Goal: Task Accomplishment & Management: Manage account settings

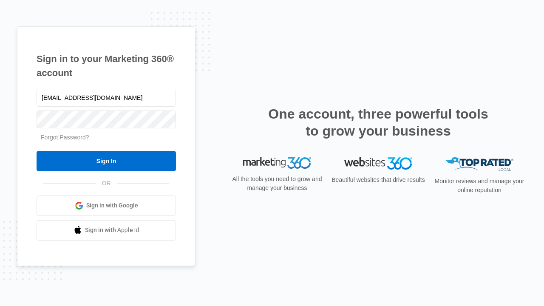
type input "[EMAIL_ADDRESS][DOMAIN_NAME]"
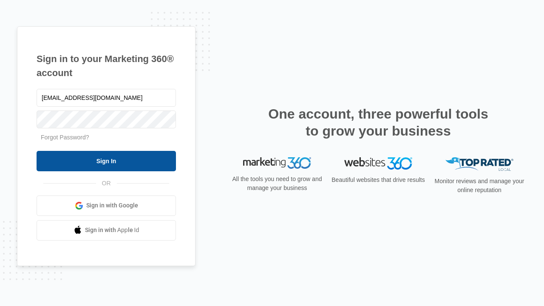
click at [106, 161] on input "Sign In" at bounding box center [106, 161] width 139 height 20
